Goal: Task Accomplishment & Management: Use online tool/utility

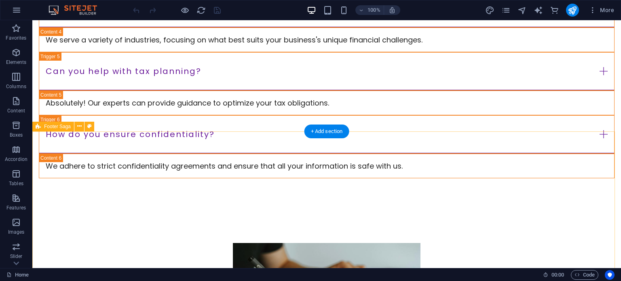
scroll to position [1867, 0]
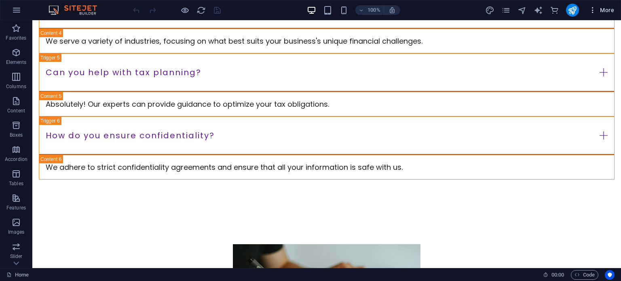
click at [593, 8] on icon "button" at bounding box center [593, 10] width 8 height 8
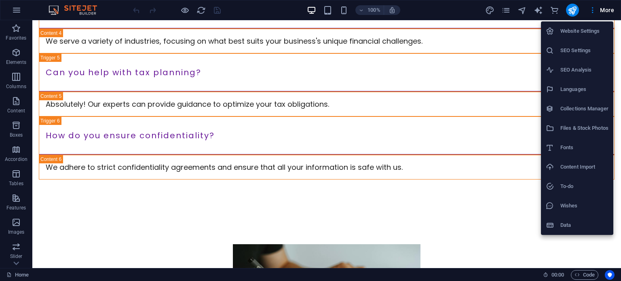
click at [319, 110] on div at bounding box center [310, 140] width 621 height 281
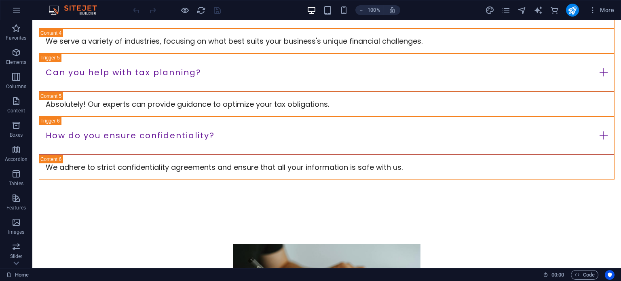
click at [317, 110] on div "Website Settings SEO Settings SEO Analysis Languages Collections Manager Files …" at bounding box center [310, 143] width 621 height 276
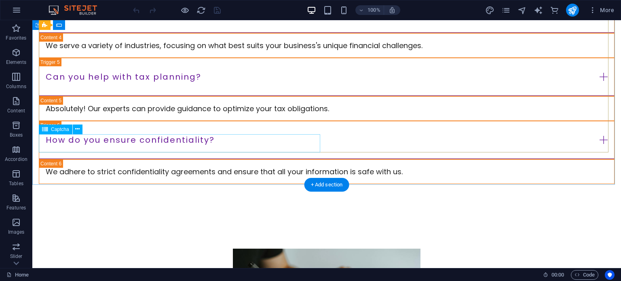
scroll to position [1746, 0]
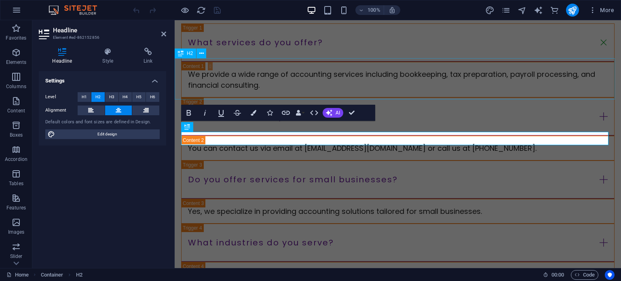
scroll to position [1813, 0]
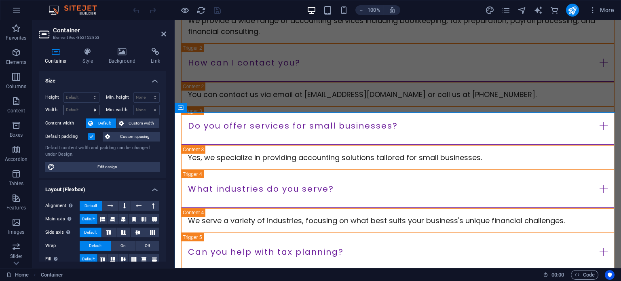
scroll to position [0, 0]
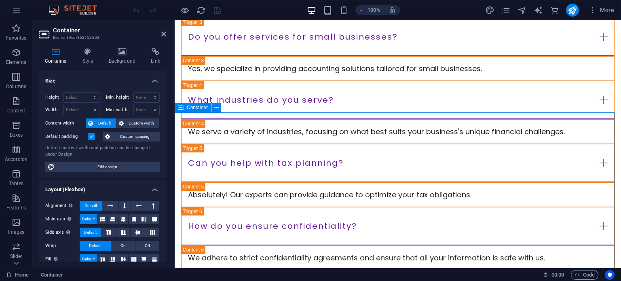
scroll to position [1962, 0]
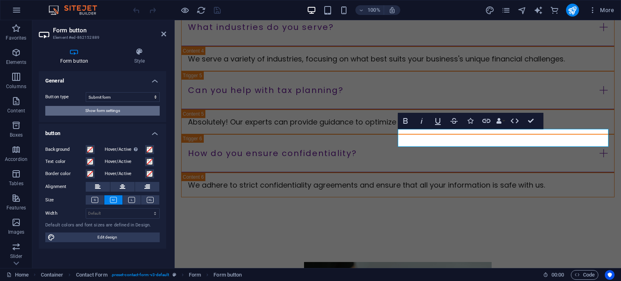
click at [102, 110] on span "Show form settings" at bounding box center [102, 111] width 35 height 10
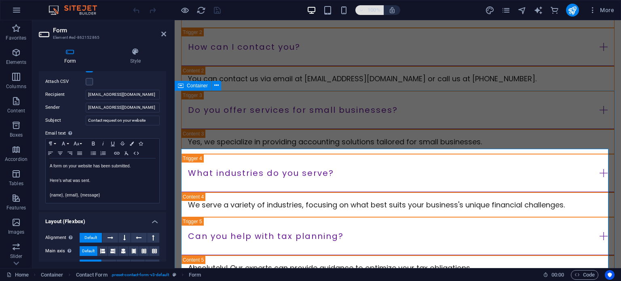
scroll to position [1800, 0]
